Goal: Navigation & Orientation: Find specific page/section

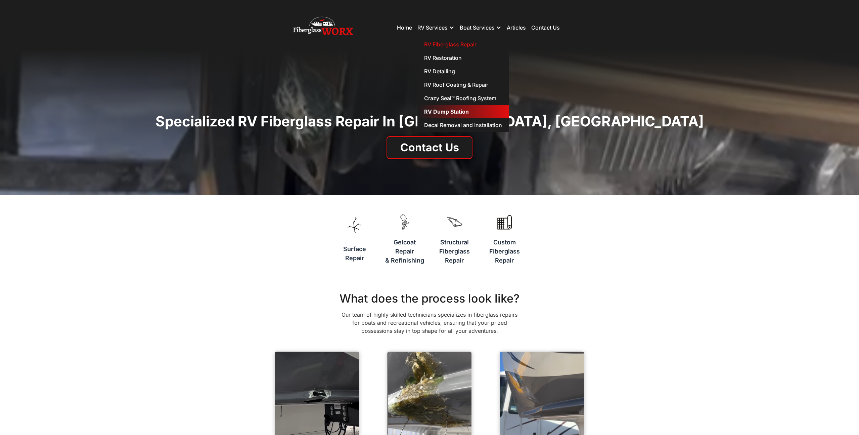
click at [433, 112] on link "RV Dump Station" at bounding box center [462, 111] width 91 height 13
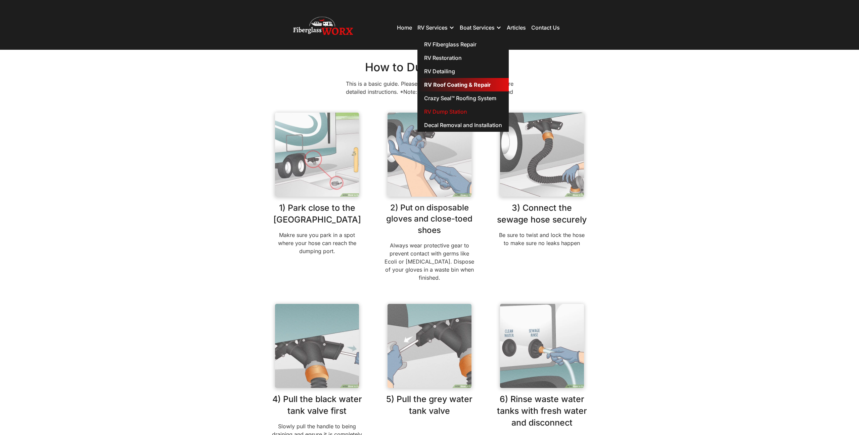
click at [437, 83] on link "RV Roof Coating & Repair" at bounding box center [462, 84] width 91 height 13
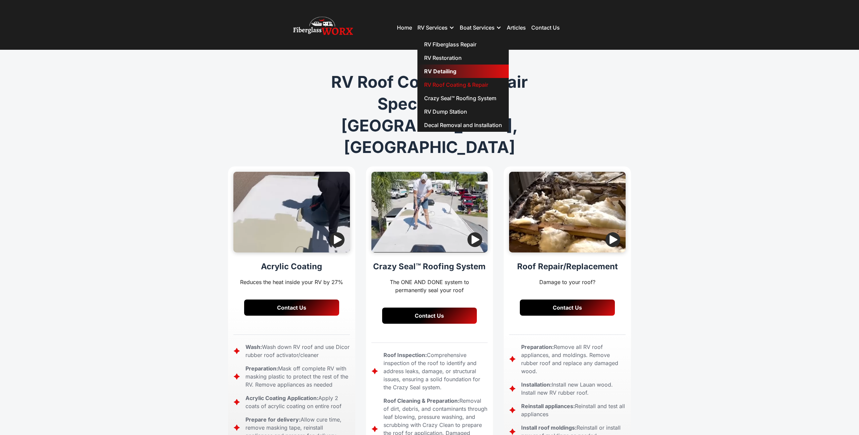
click at [436, 71] on link "RV Detailing" at bounding box center [462, 70] width 91 height 13
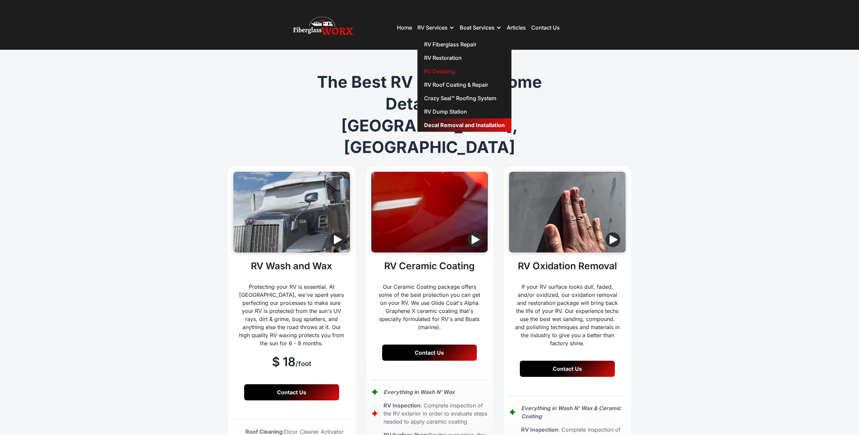
click at [435, 124] on link "Decal Removal and Installation" at bounding box center [464, 124] width 94 height 13
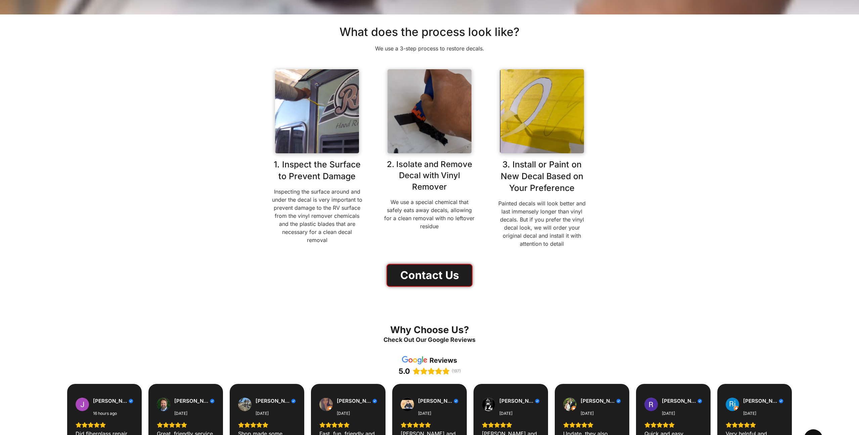
scroll to position [181, 0]
